Goal: Information Seeking & Learning: Learn about a topic

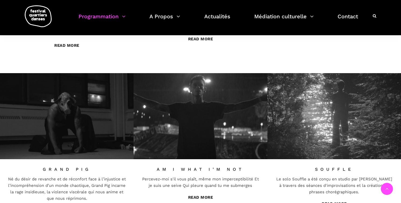
scroll to position [335, 0]
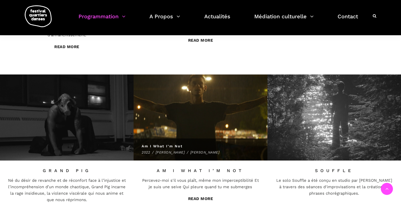
click at [189, 149] on span "Am I What I’m Not 2022 / Cai Glover / Max Machado" at bounding box center [199, 149] width 117 height 11
click at [181, 128] on img at bounding box center [200, 117] width 147 height 94
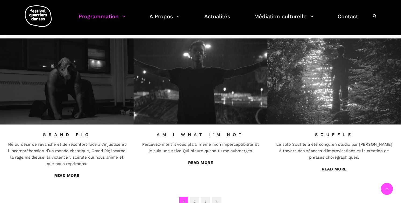
scroll to position [385, 0]
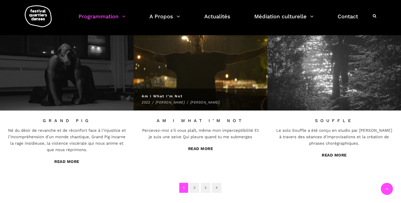
click at [199, 110] on span "Am I What I’m Not 2022 / Cai Glover / Max Machado" at bounding box center [199, 99] width 133 height 22
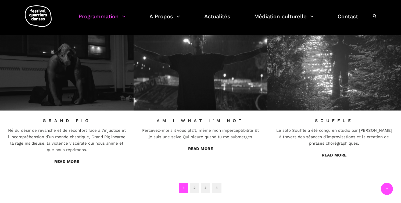
click at [198, 117] on div "Am I What I’m Not Percevez-moi s'il vous plaît, même mon imperceptibilité Et je…" at bounding box center [199, 134] width 133 height 49
click at [198, 121] on link "Am I What I’m Not" at bounding box center [200, 120] width 87 height 5
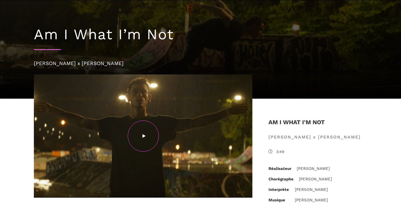
scroll to position [49, 0]
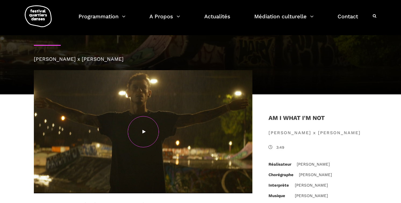
click at [143, 137] on div at bounding box center [143, 131] width 31 height 31
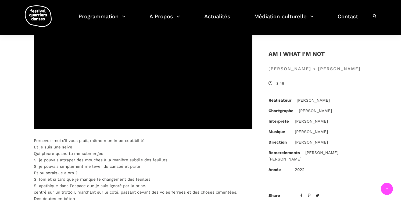
scroll to position [153, 0]
